Goal: Check status: Check status

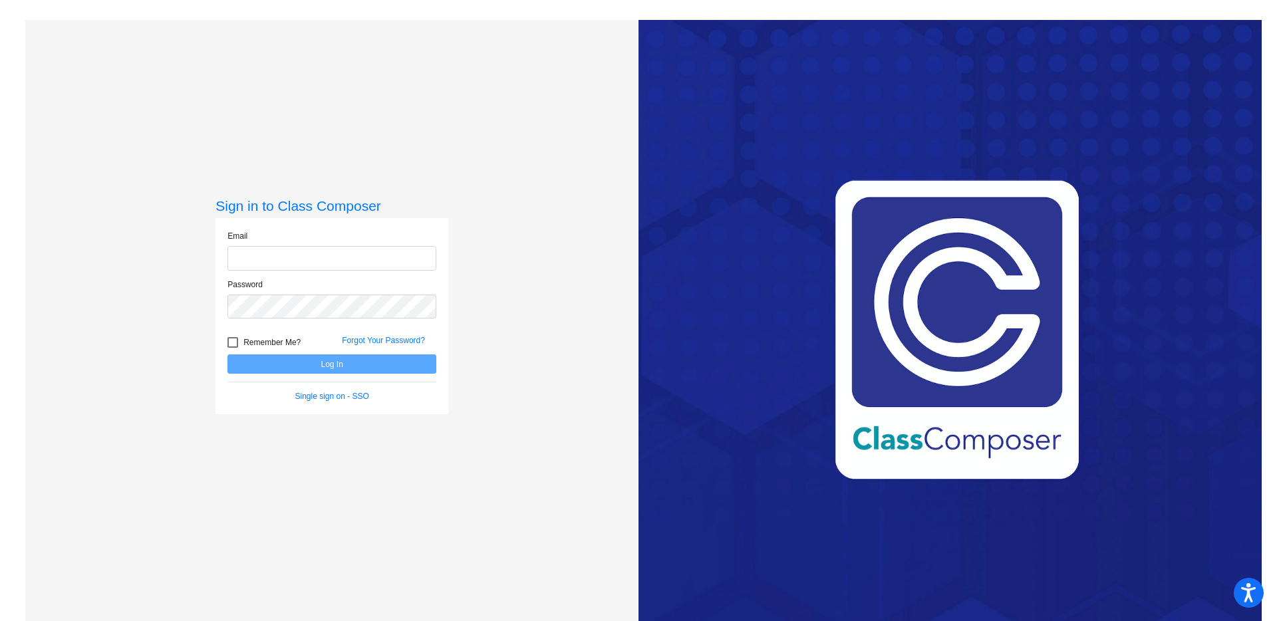
type input "[EMAIL_ADDRESS][DOMAIN_NAME]"
click at [292, 363] on button "Log In" at bounding box center [332, 364] width 209 height 19
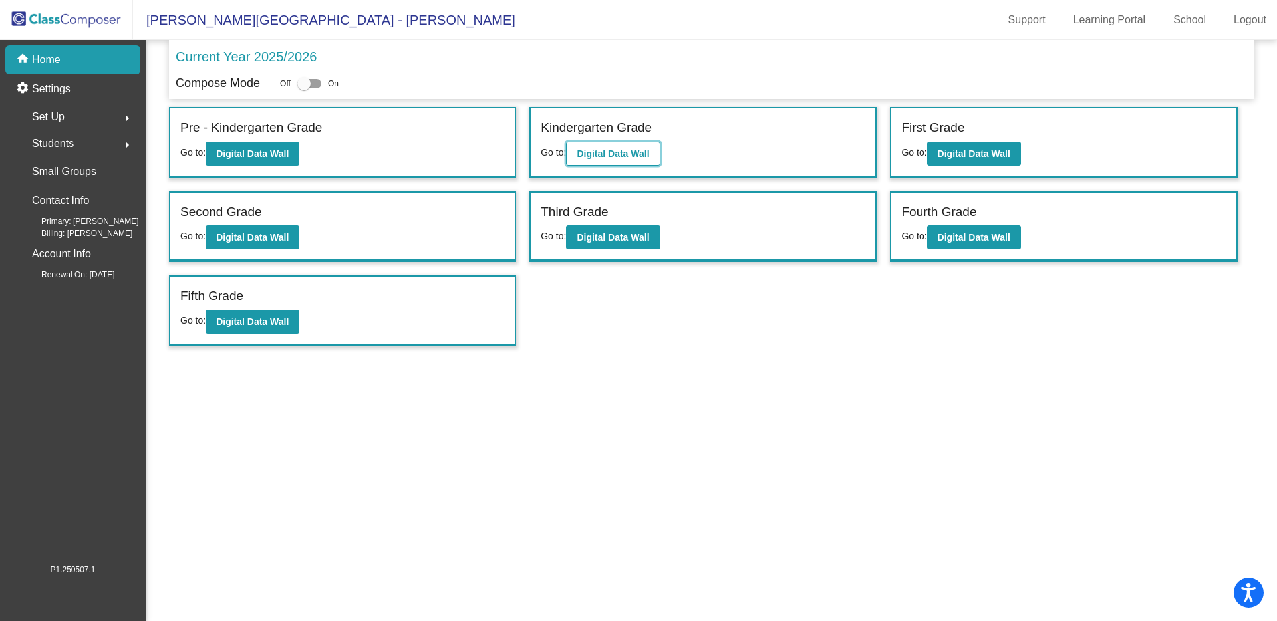
click at [593, 154] on b "Digital Data Wall" at bounding box center [613, 153] width 73 height 11
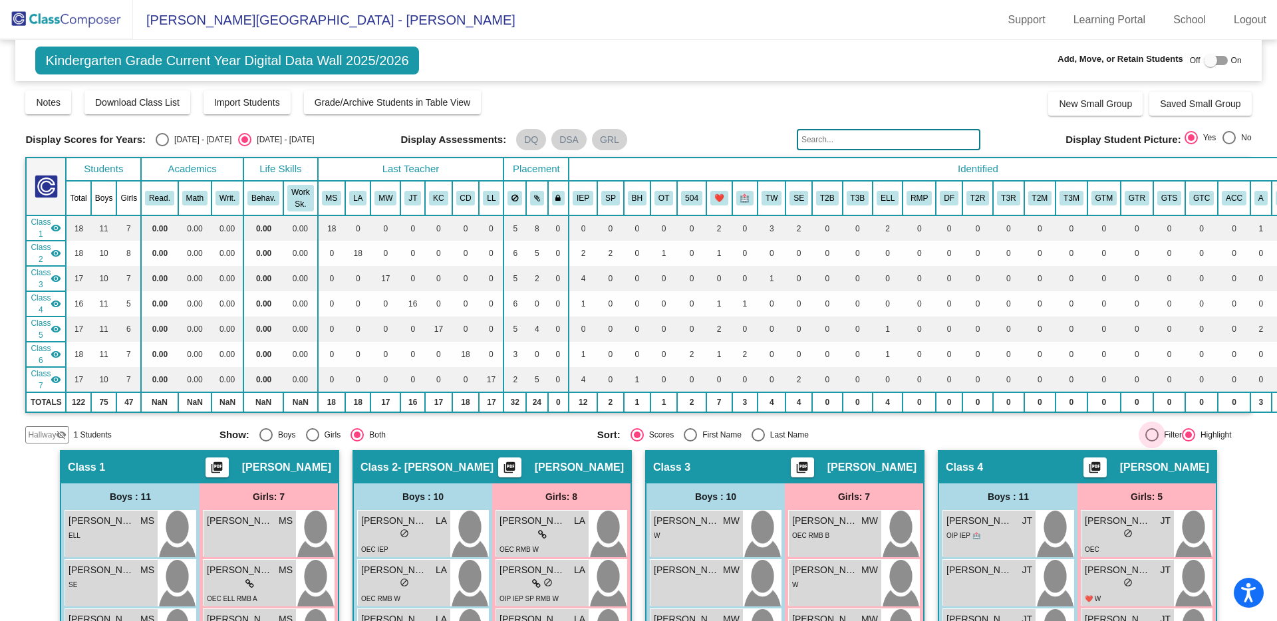
click at [1146, 434] on div at bounding box center [1152, 434] width 13 height 13
click at [1152, 442] on input "Filter" at bounding box center [1152, 442] width 1 height 1
radio input "true"
click at [817, 136] on input "text" at bounding box center [889, 139] width 184 height 21
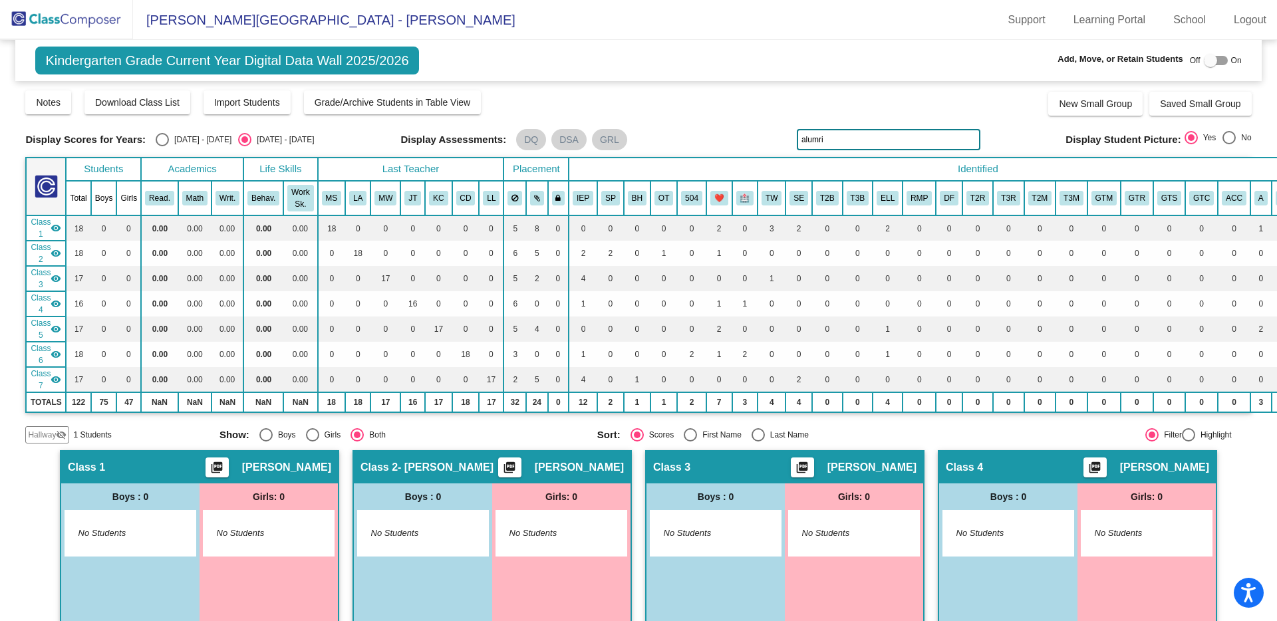
type input "alumri"
click at [39, 438] on span "Hallway" at bounding box center [42, 435] width 28 height 12
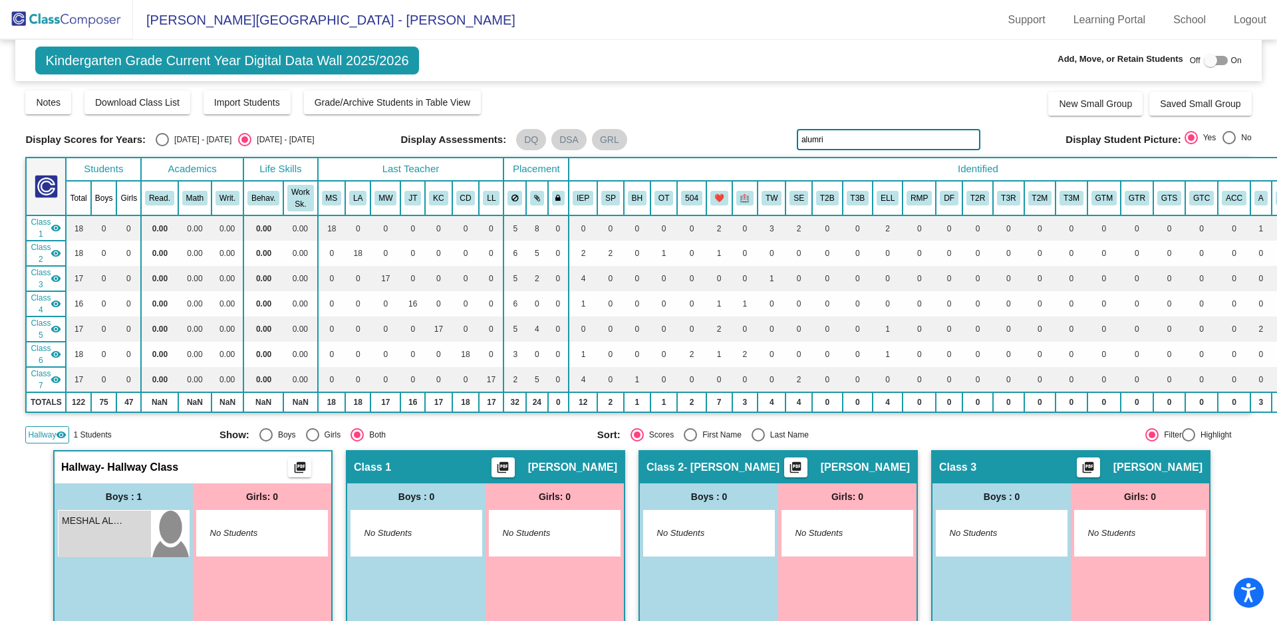
click at [1204, 59] on div at bounding box center [1210, 60] width 13 height 13
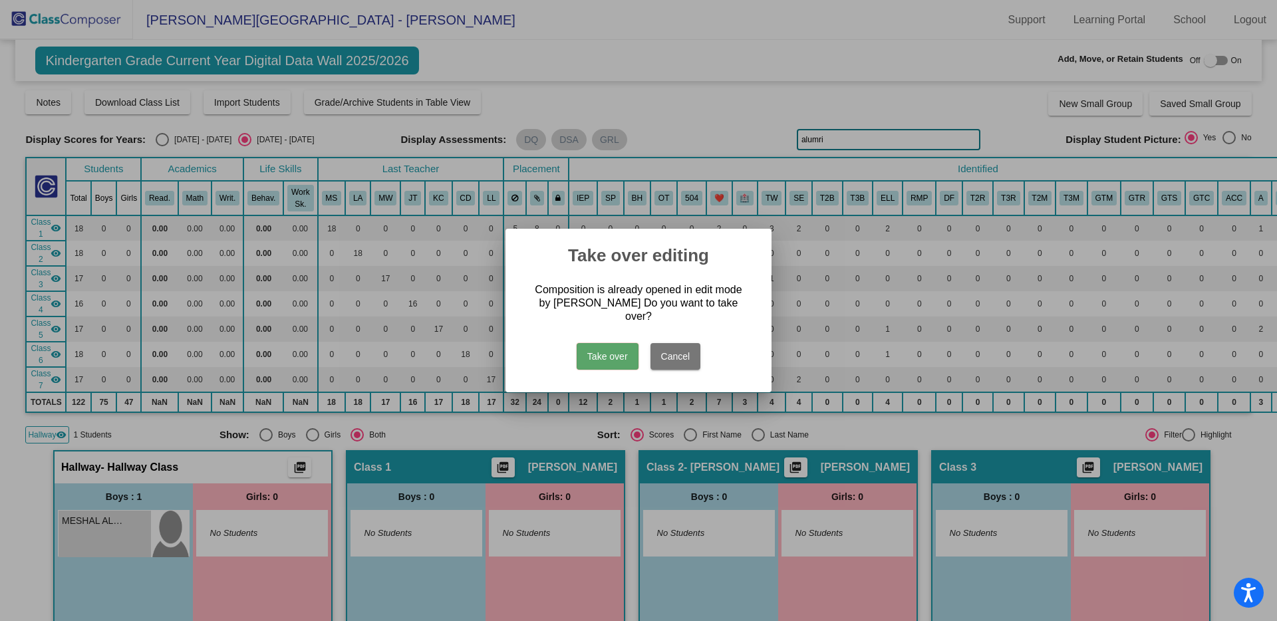
click at [677, 349] on button "Cancel" at bounding box center [676, 356] width 51 height 27
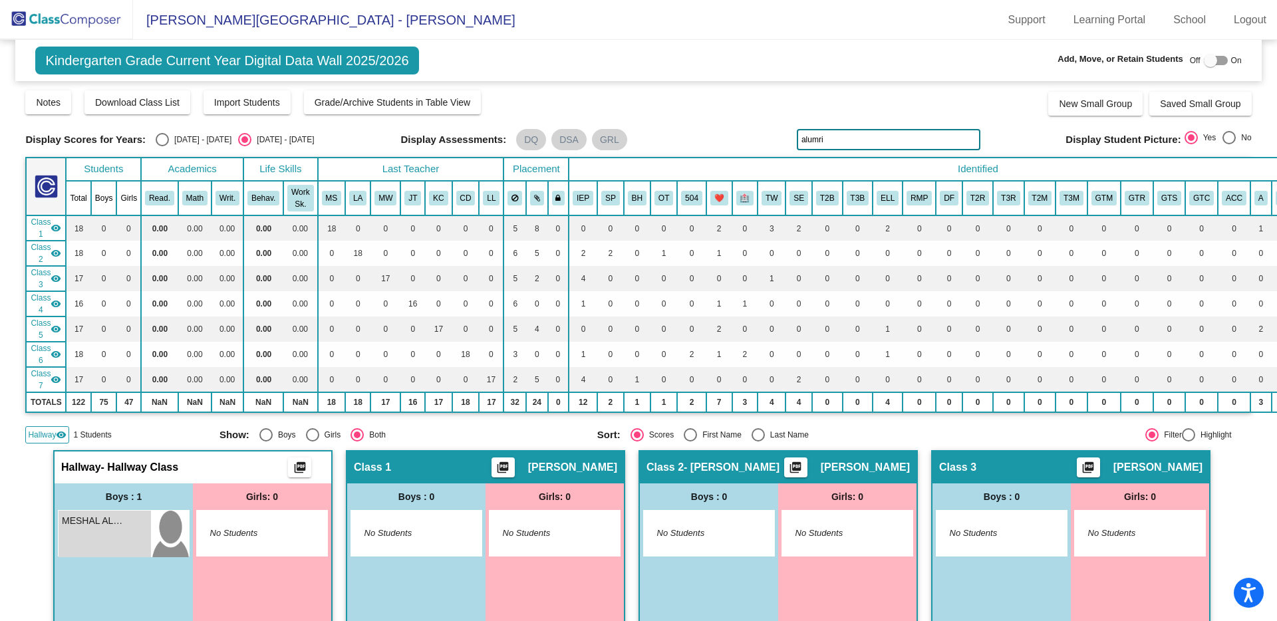
click at [1206, 61] on div at bounding box center [1210, 60] width 13 height 13
checkbox input "true"
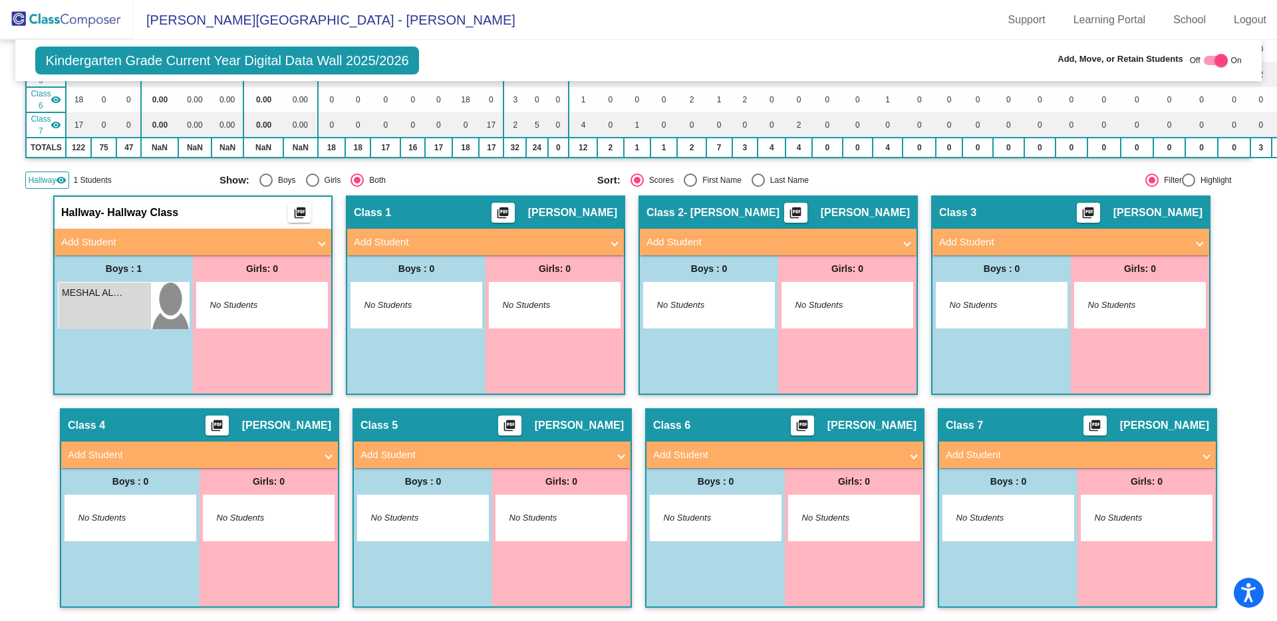
scroll to position [261, 0]
drag, startPoint x: 113, startPoint y: 293, endPoint x: 94, endPoint y: 285, distance: 20.3
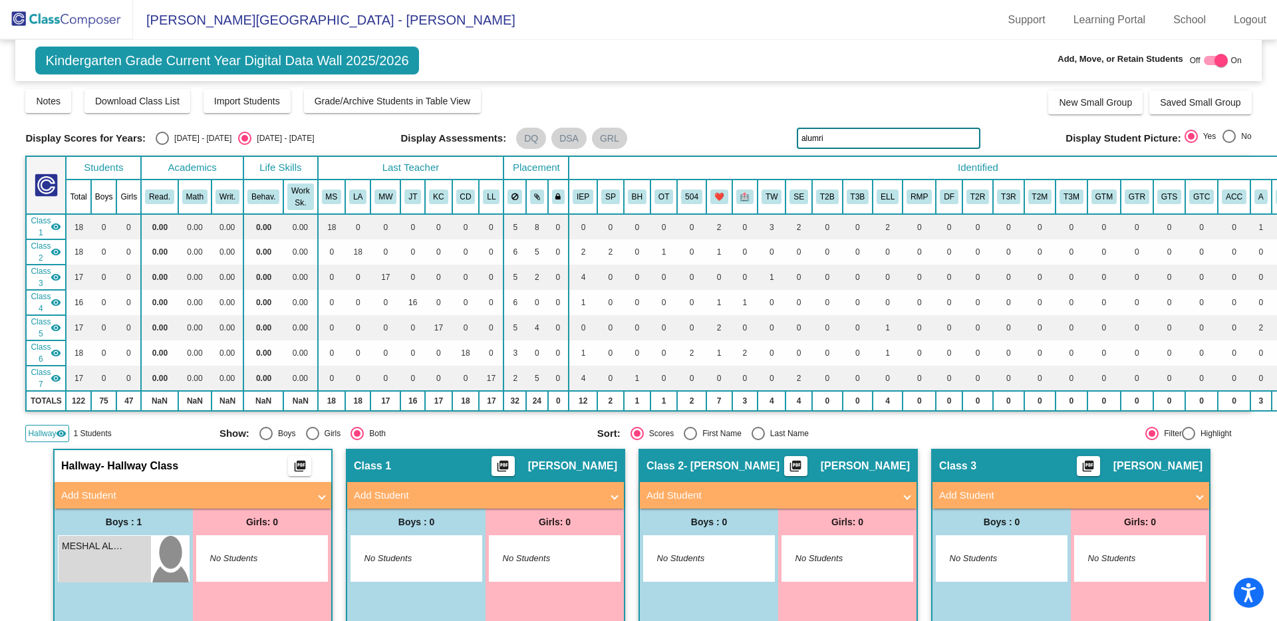
scroll to position [0, 0]
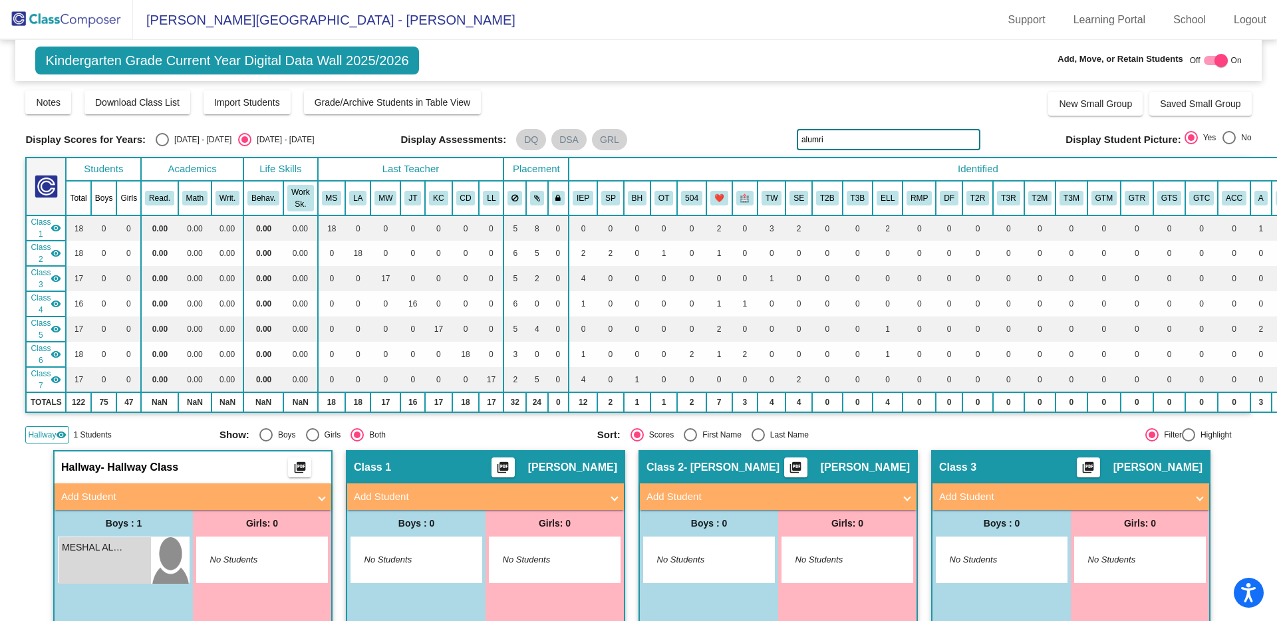
click at [76, 15] on img at bounding box center [66, 19] width 133 height 39
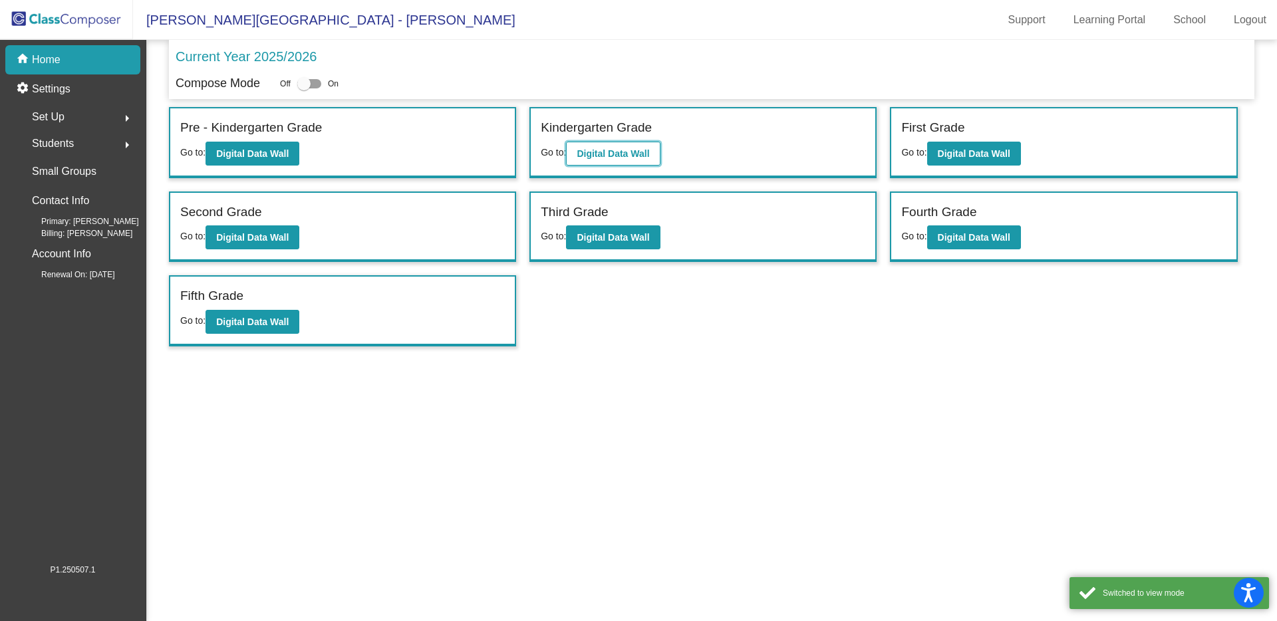
click at [632, 154] on b "Digital Data Wall" at bounding box center [613, 153] width 73 height 11
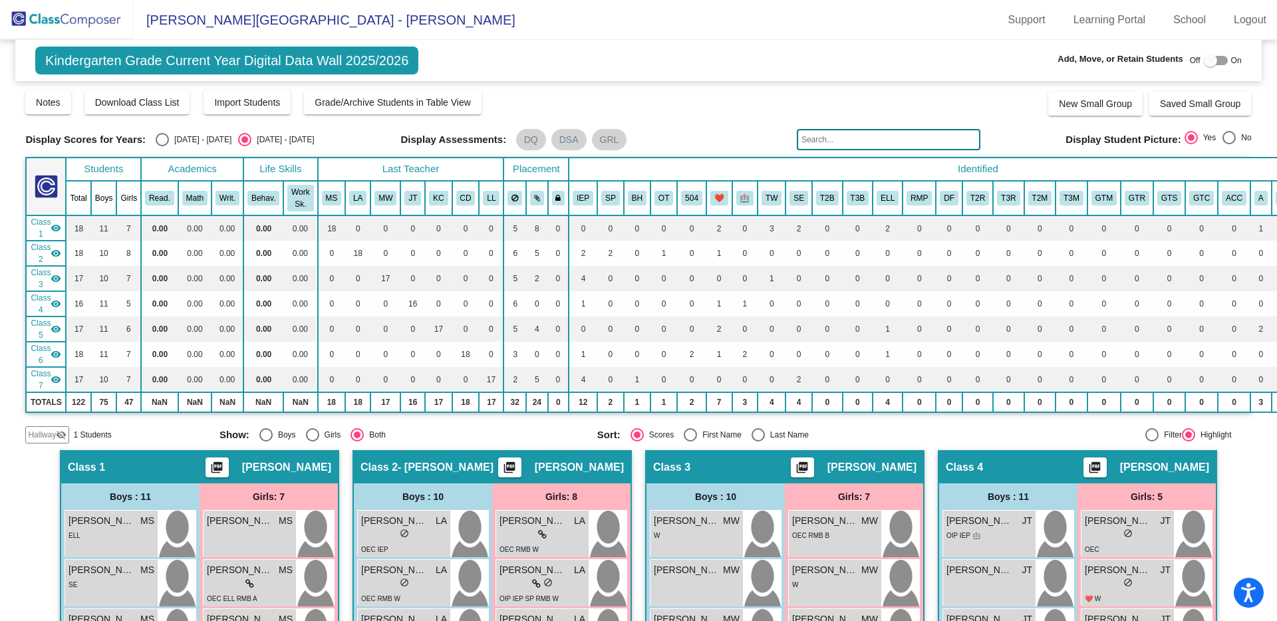
click at [53, 435] on span "Hallway" at bounding box center [42, 435] width 28 height 12
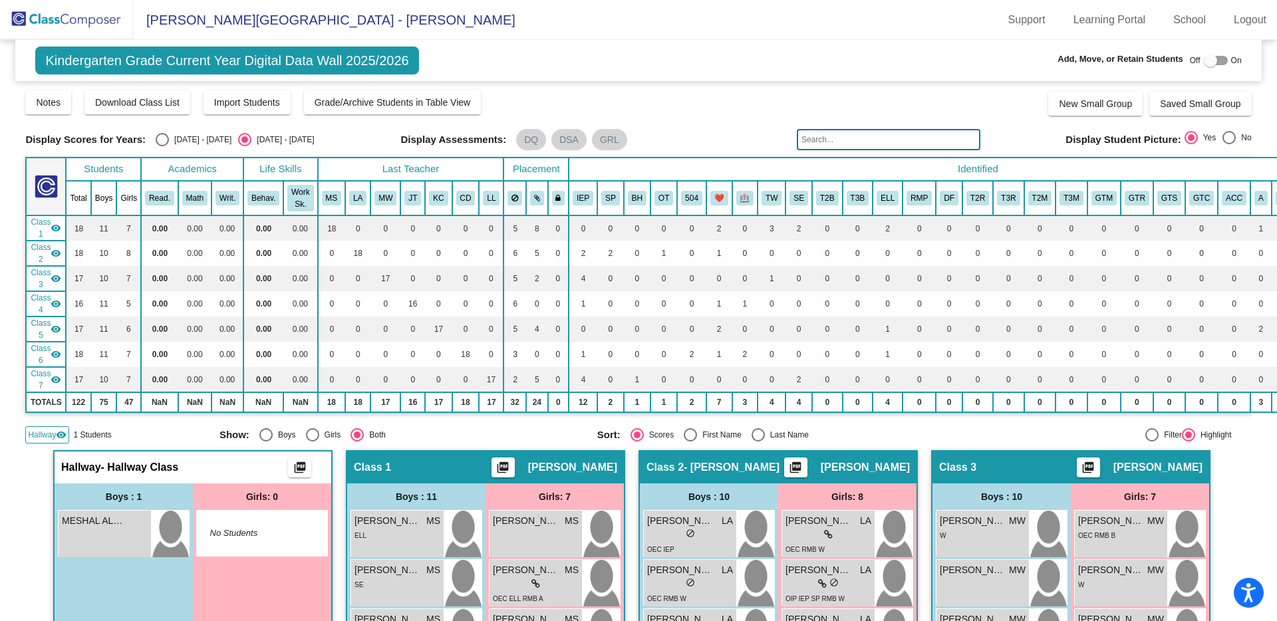
click at [1204, 59] on div at bounding box center [1210, 60] width 13 height 13
checkbox input "true"
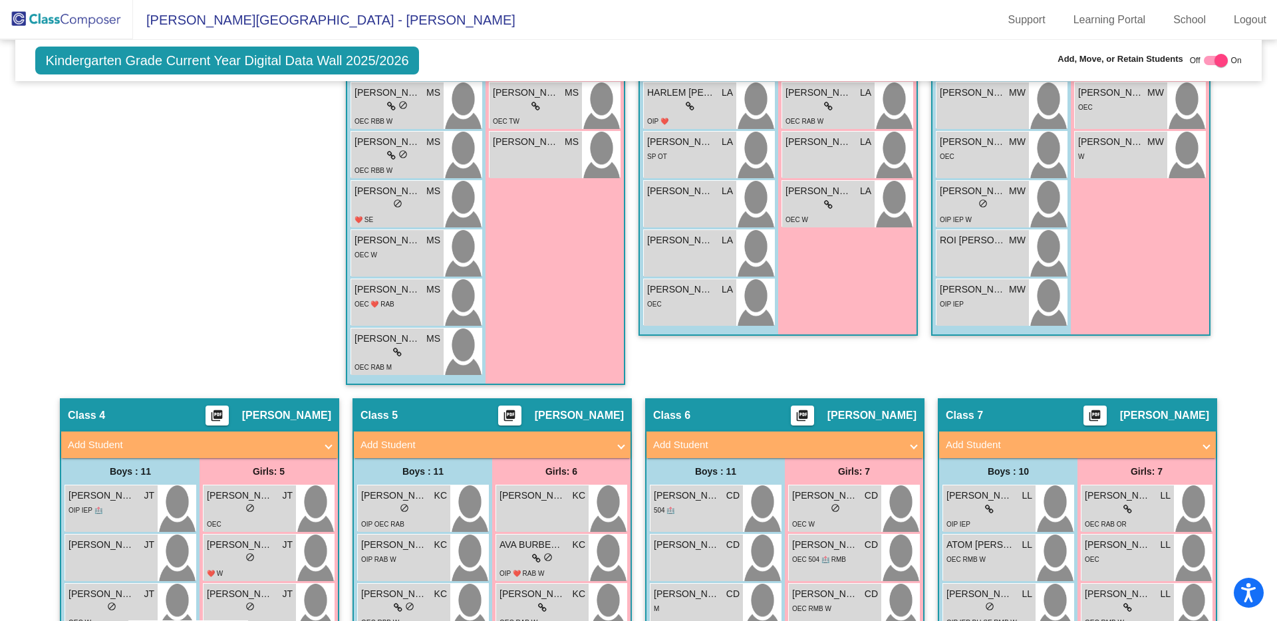
scroll to position [704, 0]
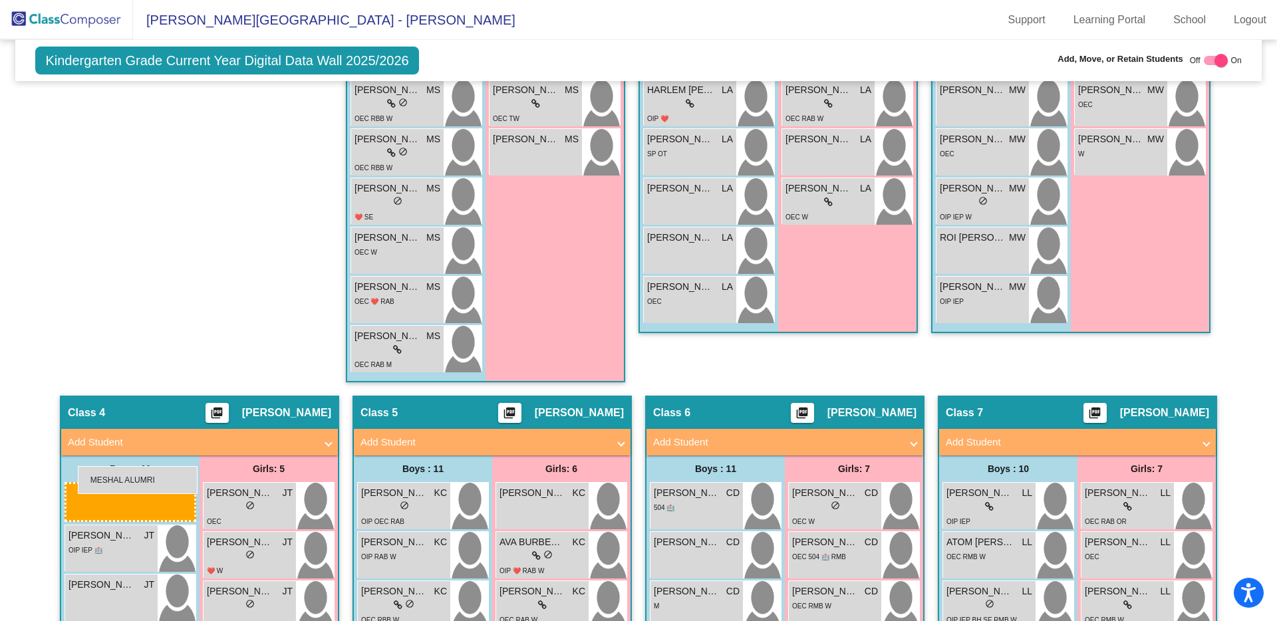
drag, startPoint x: 122, startPoint y: 128, endPoint x: 77, endPoint y: 466, distance: 341.0
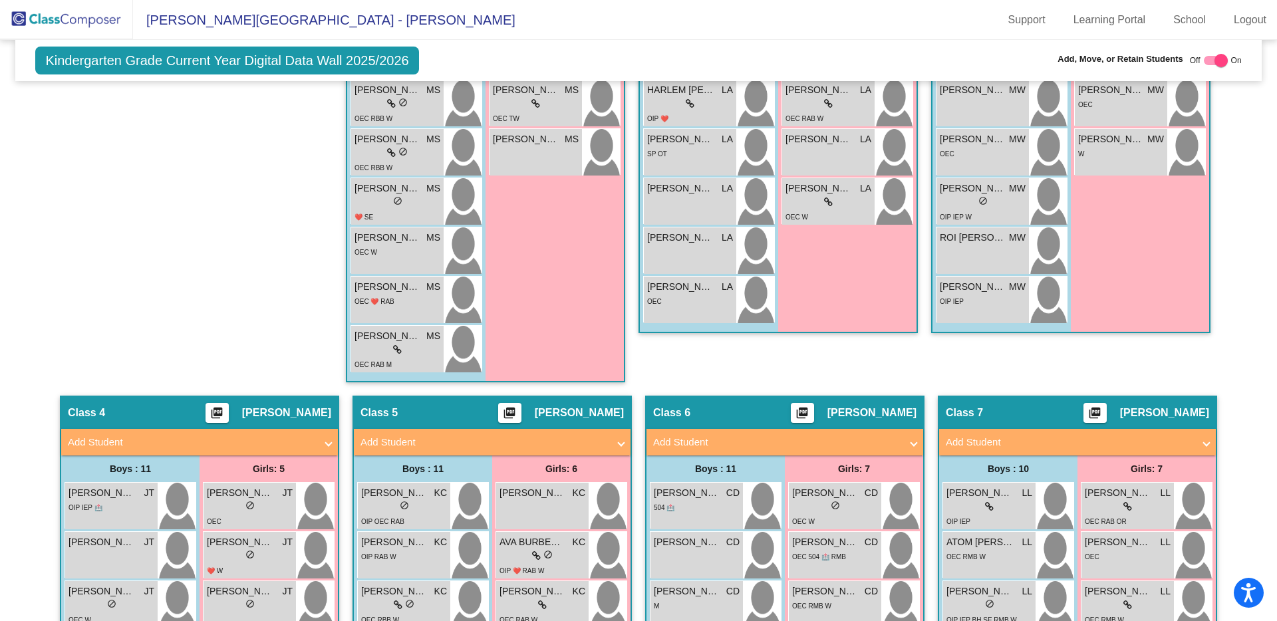
click at [164, 246] on div "Hallway - Hallway Class picture_as_pdf Add Student First Name Last Name Student…" at bounding box center [192, 71] width 279 height 649
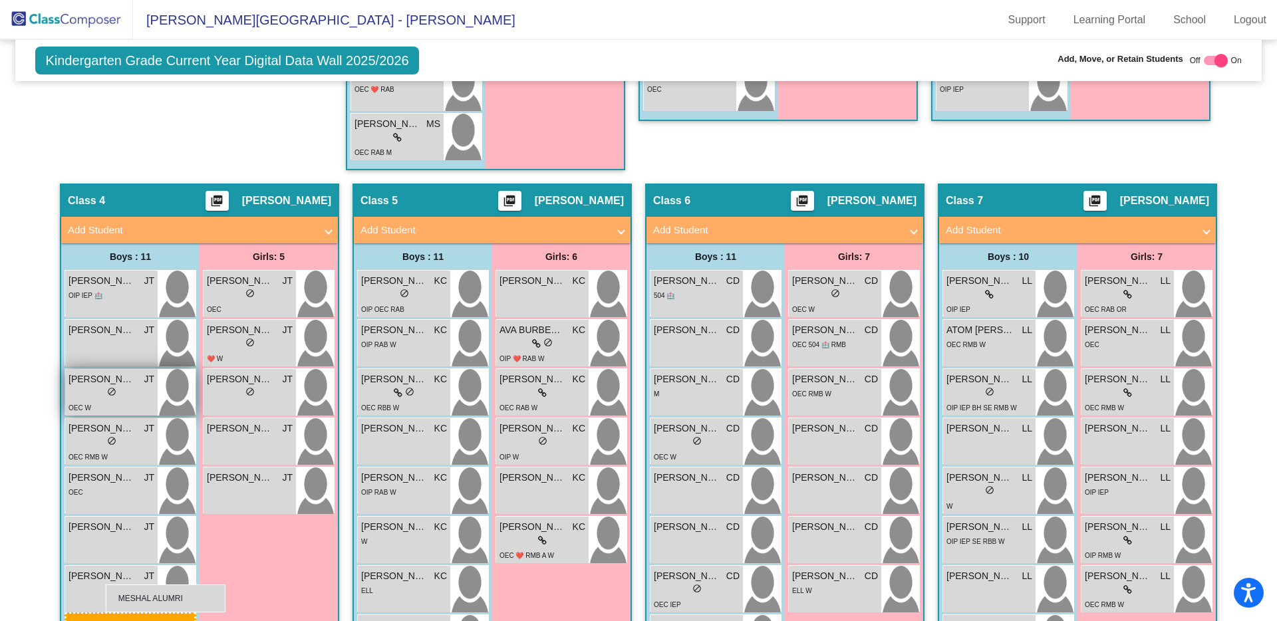
scroll to position [919, 0]
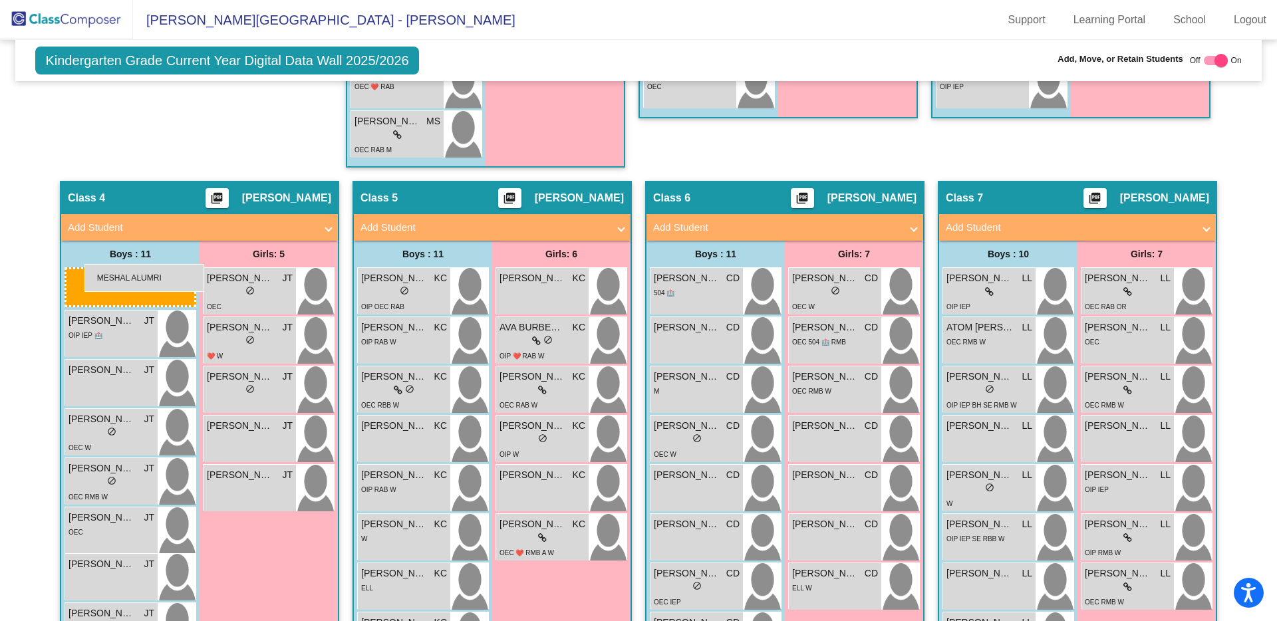
drag, startPoint x: 108, startPoint y: 339, endPoint x: 84, endPoint y: 264, distance: 78.7
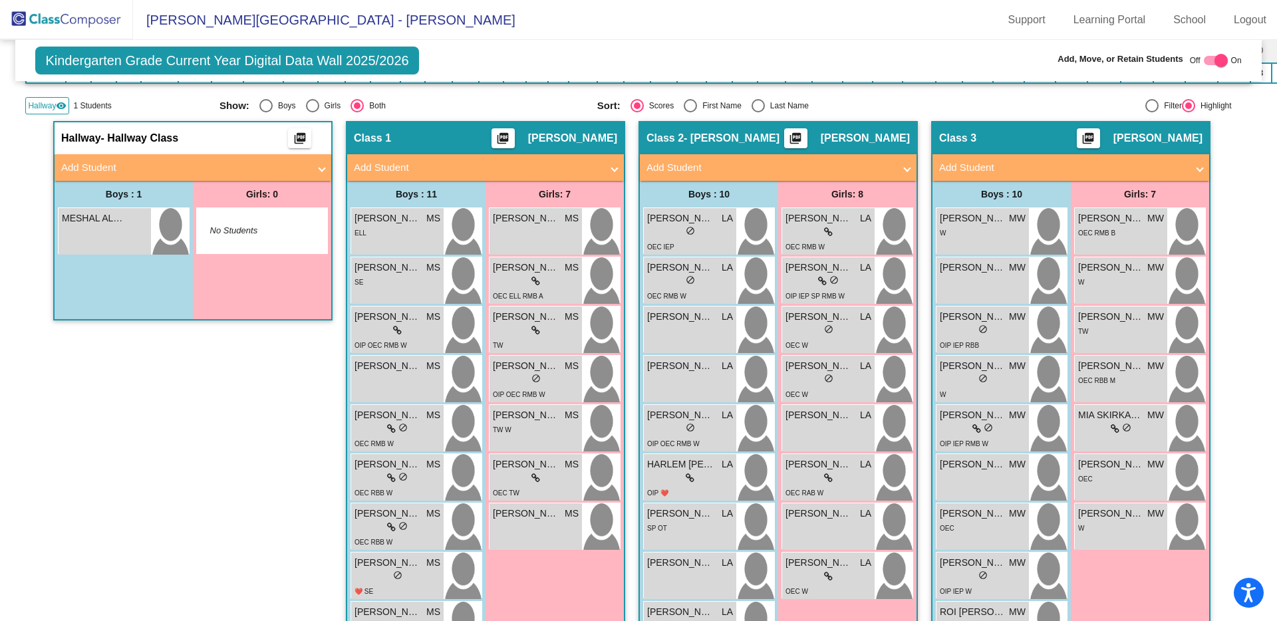
scroll to position [319, 0]
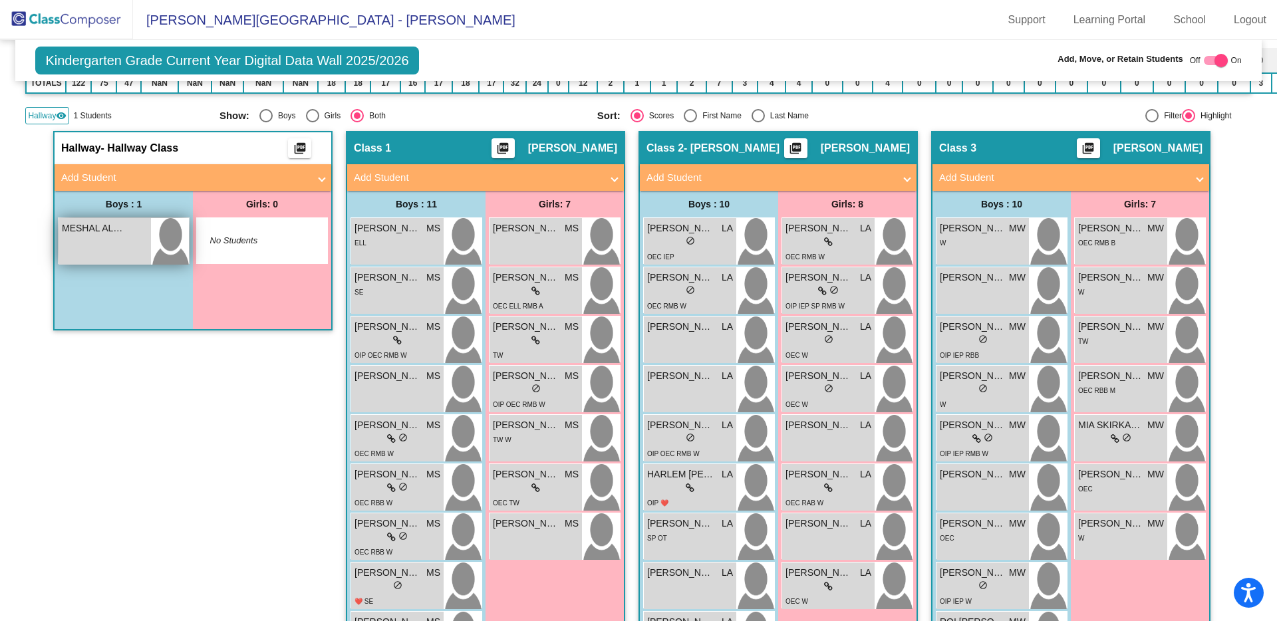
click at [100, 239] on div "MESHAL ALUMRI lock do_not_disturb_alt" at bounding box center [105, 241] width 92 height 47
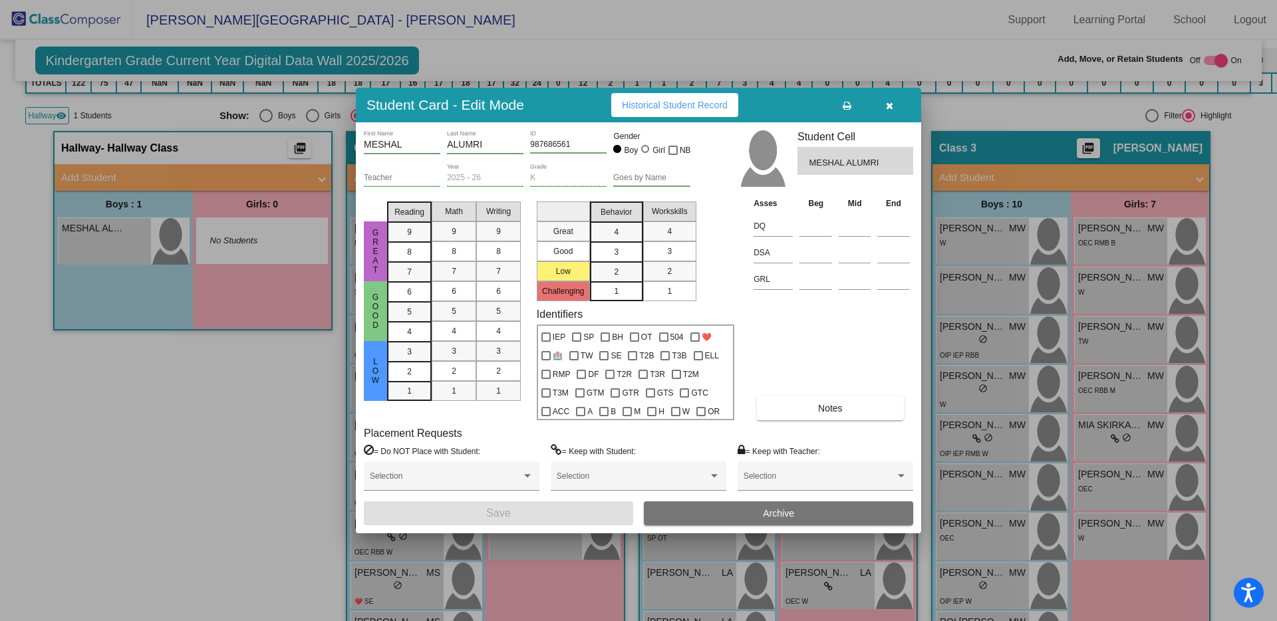
click at [888, 106] on icon "button" at bounding box center [889, 105] width 7 height 9
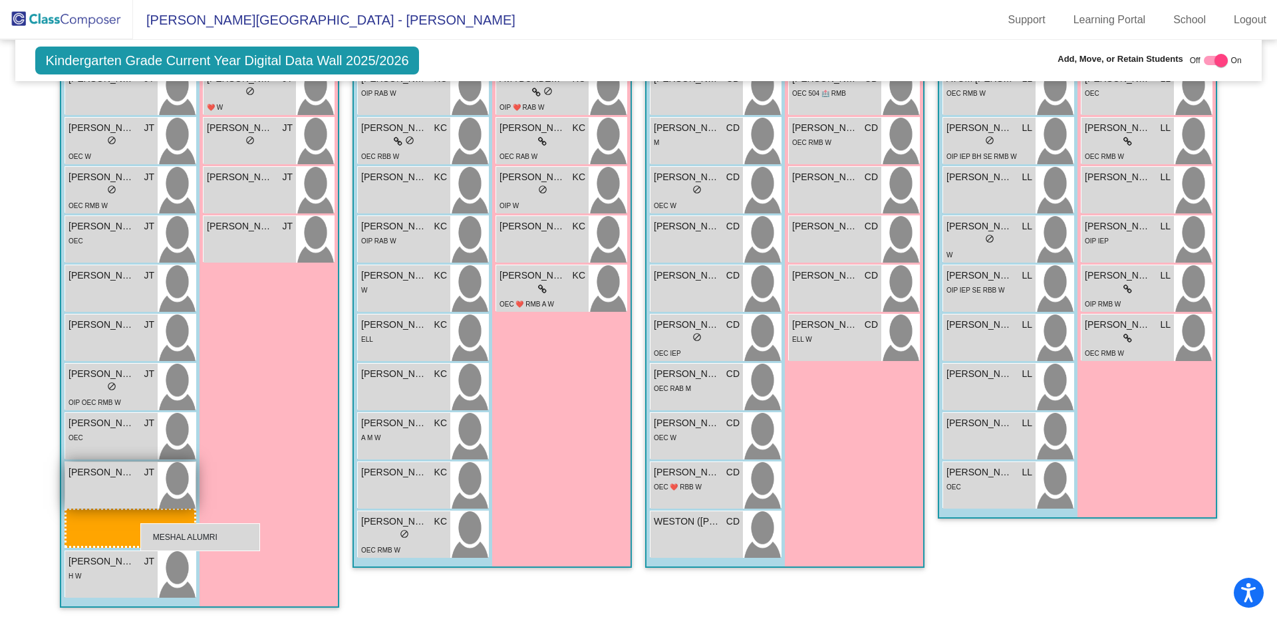
scroll to position [1134, 0]
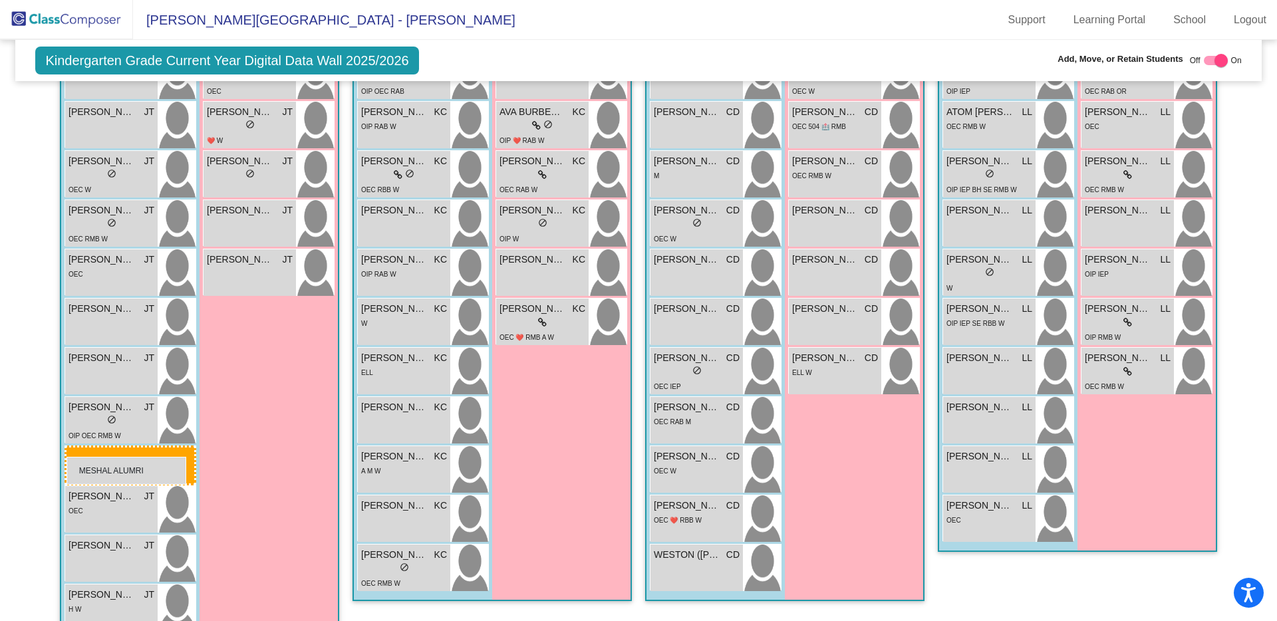
drag, startPoint x: 94, startPoint y: 242, endPoint x: 67, endPoint y: 457, distance: 217.3
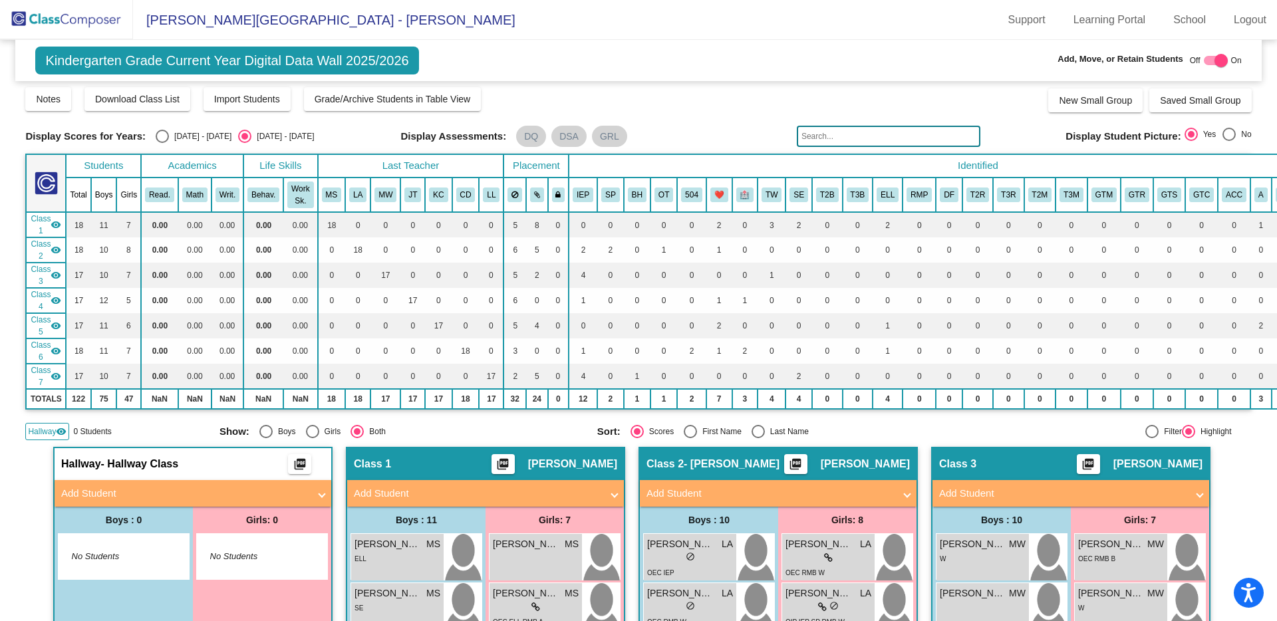
scroll to position [0, 0]
